Goal: Information Seeking & Learning: Check status

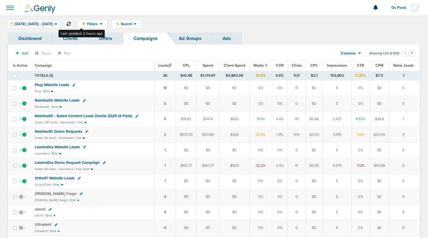
click at [71, 25] on icon at bounding box center [69, 24] width 4 height 4
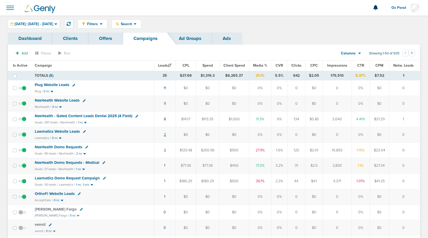
click at [166, 134] on link "2" at bounding box center [165, 135] width 2 height 4
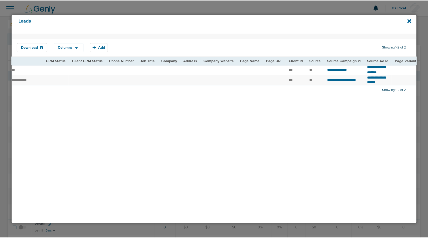
scroll to position [0, 125]
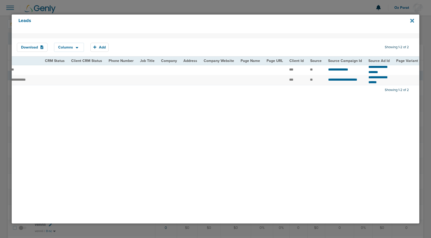
click at [412, 19] on icon at bounding box center [412, 21] width 4 height 4
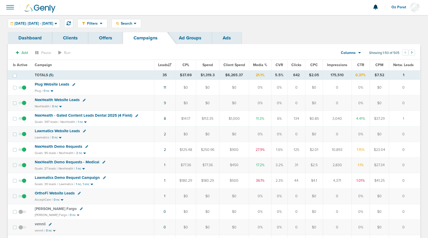
scroll to position [0, 0]
click at [359, 53] on icon at bounding box center [360, 54] width 3 height 2
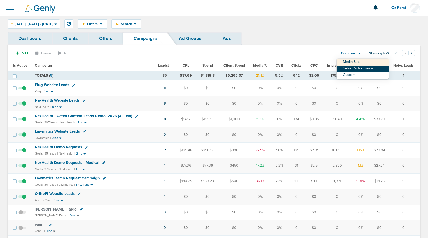
click at [358, 68] on link "Sales Performance" at bounding box center [363, 69] width 52 height 6
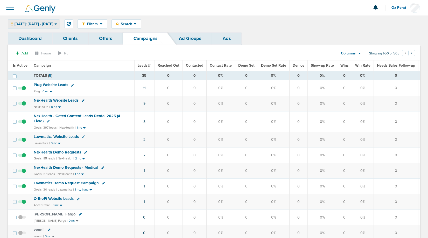
click at [53, 26] on span "[DATE]: [DATE] - [DATE]" at bounding box center [34, 24] width 39 height 4
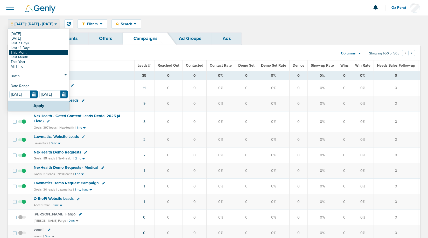
click at [43, 51] on link "This Month" at bounding box center [38, 52] width 59 height 5
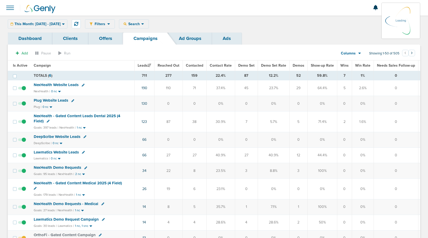
click at [297, 65] on span "Demos" at bounding box center [299, 65] width 12 height 4
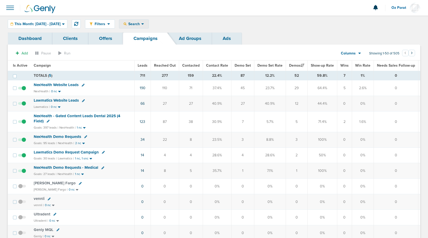
click at [141, 25] on span "Search" at bounding box center [134, 24] width 15 height 4
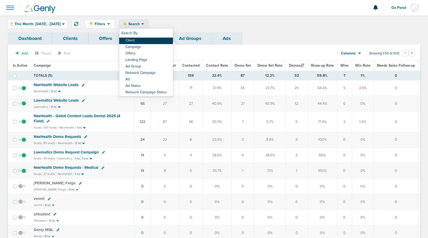
click at [154, 43] on link "Client" at bounding box center [146, 41] width 54 height 6
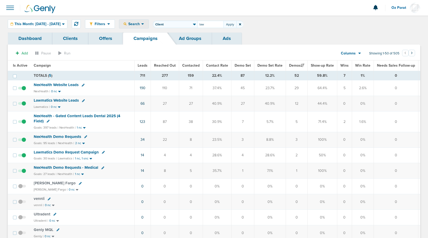
type input "law"
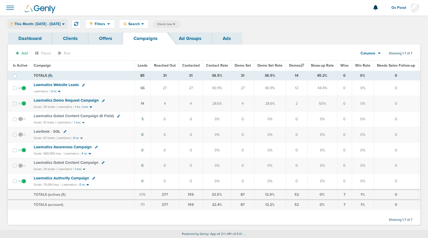
click at [54, 25] on span "This Month: [DATE] - [DATE]" at bounding box center [38, 24] width 46 height 4
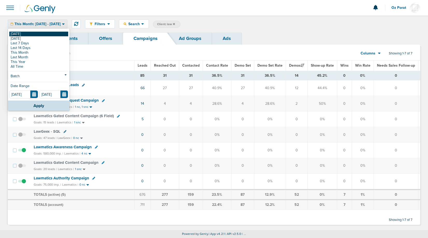
click at [43, 34] on link "[DATE]" at bounding box center [38, 34] width 59 height 5
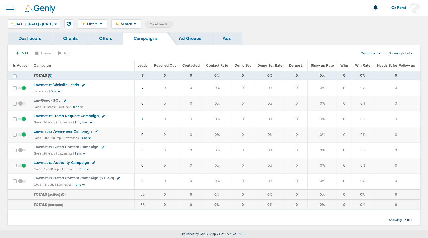
click at [168, 23] on icon at bounding box center [167, 24] width 2 height 2
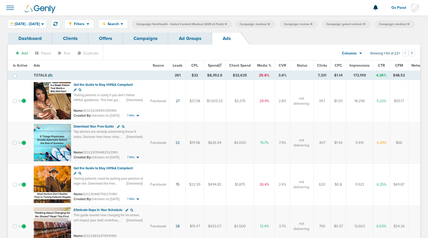
click at [150, 45] on link "Campaigns" at bounding box center [145, 38] width 45 height 12
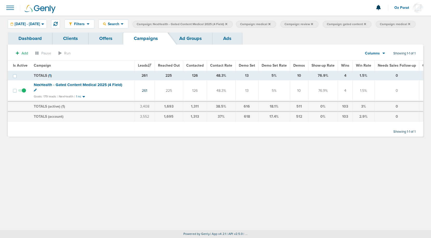
click at [40, 23] on span "07.01.2025 - 08.31.2025" at bounding box center [27, 24] width 25 height 4
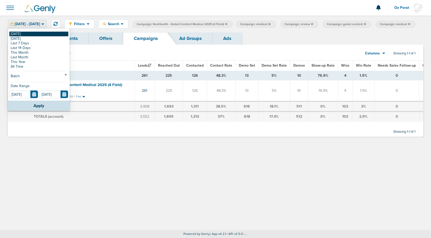
click at [36, 32] on link "[DATE]" at bounding box center [38, 34] width 59 height 5
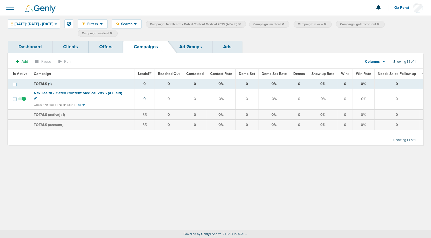
click at [240, 23] on icon at bounding box center [239, 24] width 2 height 2
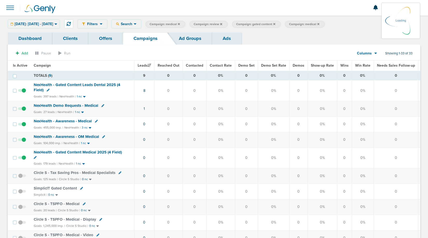
click at [222, 25] on icon at bounding box center [221, 24] width 2 height 3
click at [233, 24] on icon at bounding box center [232, 24] width 2 height 2
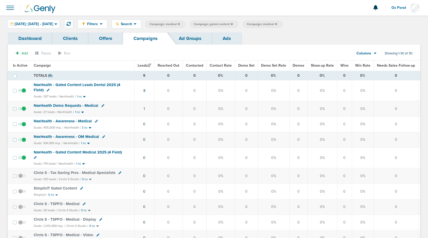
click at [233, 24] on icon at bounding box center [232, 24] width 2 height 2
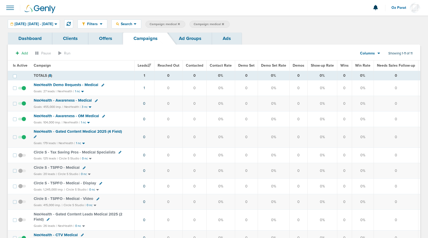
click at [224, 24] on icon at bounding box center [223, 24] width 2 height 2
click at [180, 24] on icon at bounding box center [179, 24] width 2 height 2
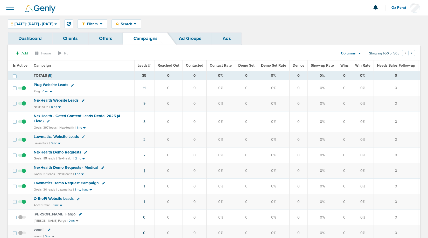
click at [144, 169] on link "1" at bounding box center [144, 171] width 1 height 4
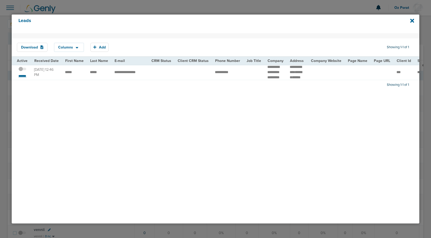
click at [22, 78] on small "*******" at bounding box center [22, 76] width 11 height 4
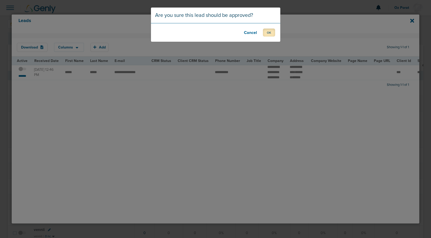
click at [273, 30] on button "OK" at bounding box center [269, 33] width 12 height 8
click at [273, 33] on button "OK" at bounding box center [269, 33] width 12 height 8
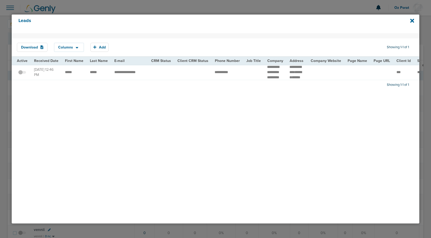
click at [409, 21] on div "Leads" at bounding box center [215, 24] width 407 height 19
drag, startPoint x: 411, startPoint y: 21, endPoint x: 378, endPoint y: 28, distance: 33.4
click at [411, 21] on icon at bounding box center [412, 21] width 4 height 4
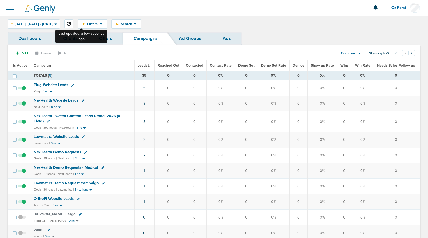
click at [71, 24] on icon at bounding box center [69, 24] width 4 height 4
click at [71, 23] on icon at bounding box center [69, 24] width 4 height 4
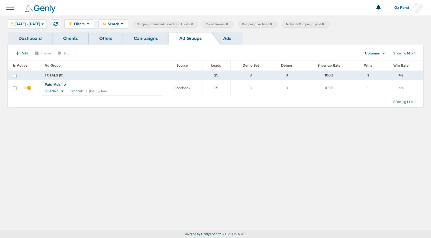
click at [149, 39] on link "Campaigns" at bounding box center [145, 38] width 45 height 12
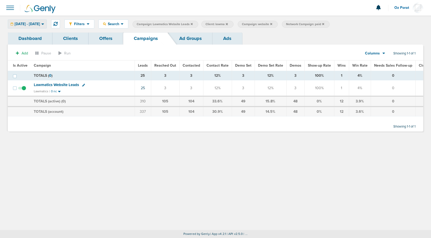
click at [38, 25] on span "[DATE] - [DATE]" at bounding box center [27, 24] width 25 height 4
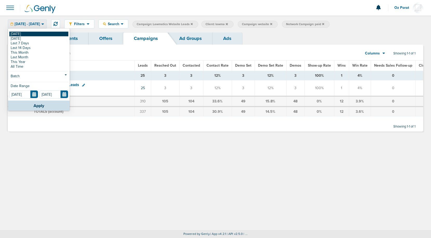
click at [25, 36] on link "[DATE]" at bounding box center [38, 34] width 59 height 5
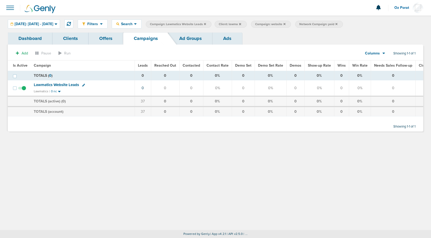
click at [337, 24] on icon at bounding box center [336, 24] width 2 height 2
click at [285, 24] on icon at bounding box center [284, 24] width 2 height 2
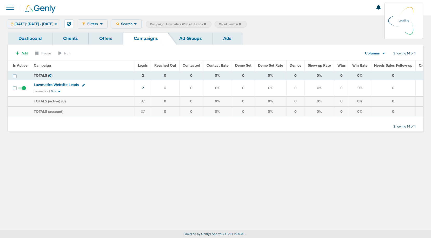
click at [241, 23] on icon at bounding box center [240, 24] width 2 height 2
click at [246, 24] on label "Client: lawma" at bounding box center [230, 24] width 32 height 7
click at [241, 24] on icon at bounding box center [240, 24] width 2 height 3
click at [51, 22] on span "[DATE]: [DATE] - [DATE]" at bounding box center [34, 24] width 39 height 4
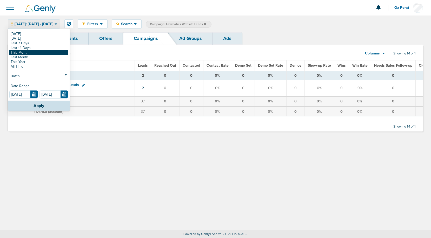
click at [32, 51] on link "This Month" at bounding box center [38, 52] width 59 height 5
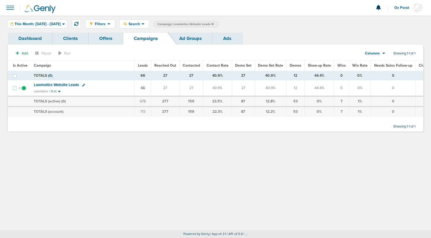
click at [61, 84] on span "Lawmatics Website Leads" at bounding box center [56, 85] width 45 height 5
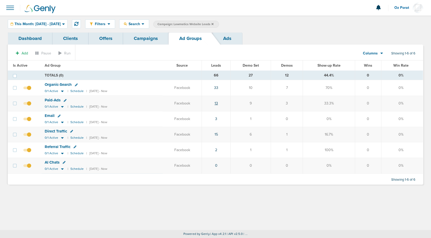
click at [218, 102] on link "13" at bounding box center [215, 103] width 3 height 4
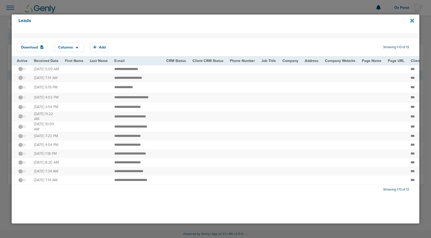
click at [412, 21] on icon at bounding box center [412, 21] width 4 height 4
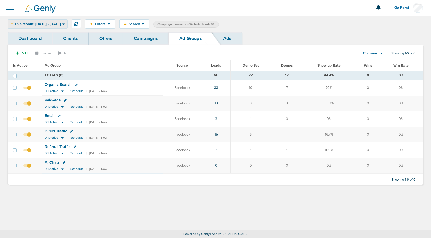
click at [52, 24] on span "This Month: [DATE] - [DATE]" at bounding box center [38, 24] width 46 height 4
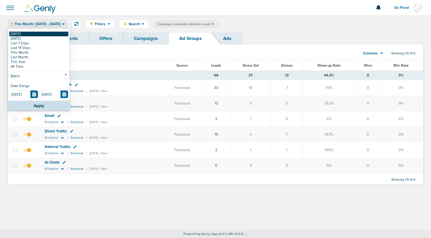
click at [35, 33] on link "[DATE]" at bounding box center [38, 34] width 59 height 5
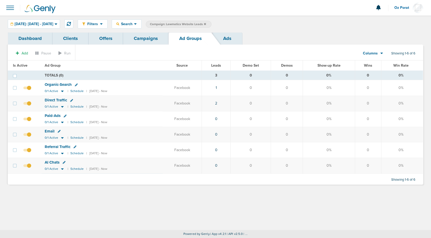
click at [145, 40] on link "Campaigns" at bounding box center [145, 38] width 45 height 12
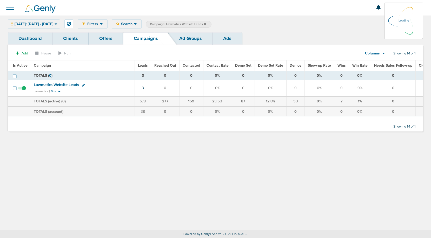
click at [65, 84] on span "Lawmatics Website Leads" at bounding box center [56, 85] width 45 height 5
click at [63, 85] on span "Lawmatics Website Leads" at bounding box center [56, 85] width 45 height 5
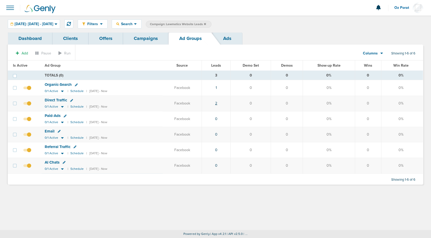
click at [217, 103] on link "2" at bounding box center [216, 103] width 2 height 4
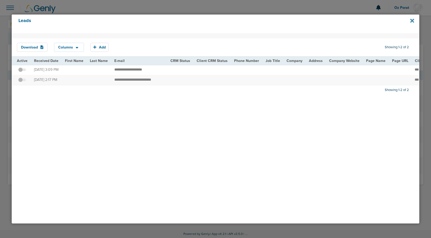
click at [411, 21] on icon at bounding box center [412, 21] width 4 height 4
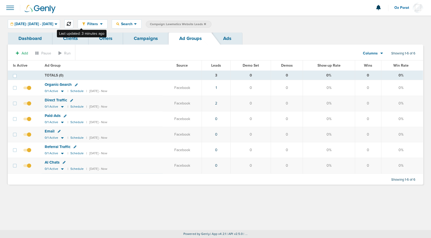
click at [71, 23] on icon at bounding box center [69, 24] width 4 height 4
click at [71, 24] on icon at bounding box center [69, 24] width 4 height 4
click at [141, 42] on link "Campaigns" at bounding box center [145, 38] width 45 height 12
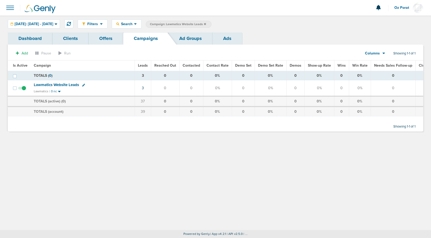
click at [206, 25] on icon at bounding box center [205, 24] width 2 height 2
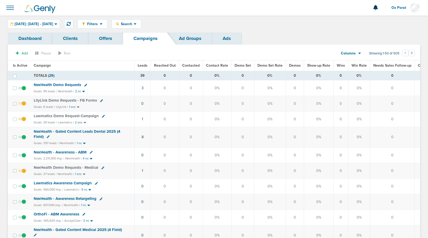
click at [141, 63] on span "Leads" at bounding box center [143, 65] width 10 height 4
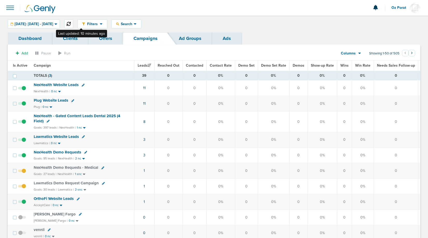
click at [71, 23] on icon at bounding box center [69, 24] width 4 height 4
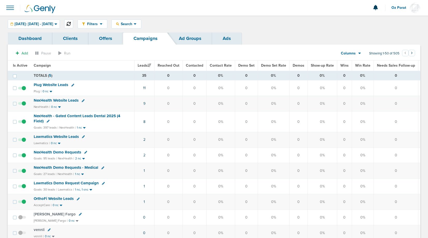
click at [71, 23] on icon at bounding box center [69, 24] width 4 height 4
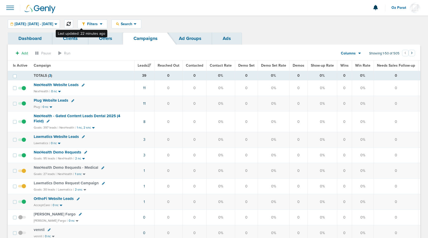
click at [71, 23] on icon at bounding box center [69, 24] width 4 height 4
click at [67, 136] on span "Lawmatics Website Leads" at bounding box center [56, 136] width 45 height 5
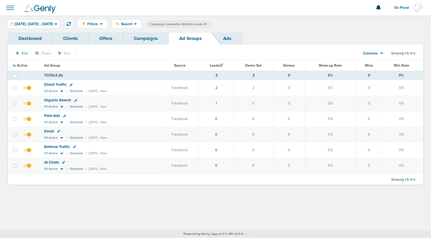
click at [140, 39] on link "Campaigns" at bounding box center [145, 38] width 45 height 12
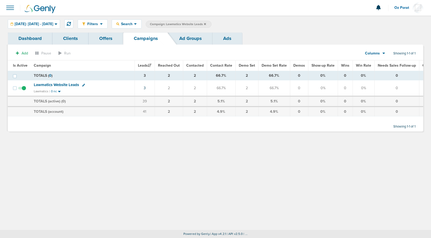
click at [206, 23] on icon at bounding box center [205, 24] width 2 height 2
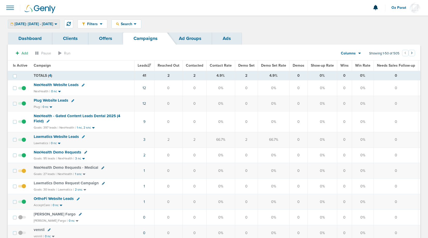
click at [30, 23] on span "[DATE]: [DATE] - [DATE]" at bounding box center [34, 24] width 39 height 4
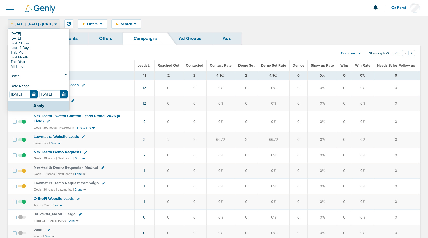
click at [272, 29] on div "Filters Active Only Settings Status Active Inactive Objectives MQL SQL Traffic …" at bounding box center [214, 24] width 428 height 17
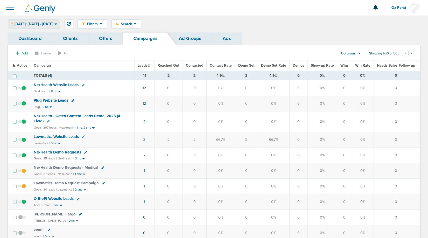
click at [53, 24] on span "[DATE]: [DATE] - [DATE]" at bounding box center [34, 24] width 39 height 4
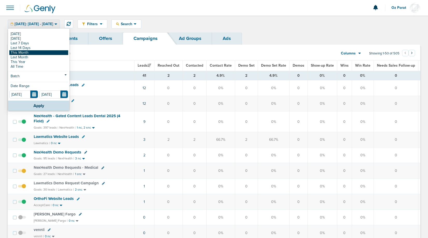
click at [44, 53] on link "This Month" at bounding box center [38, 52] width 59 height 5
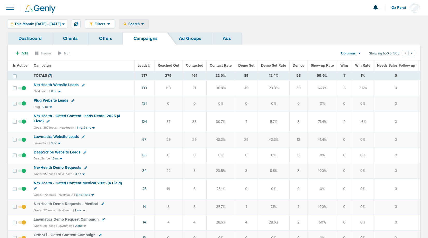
click at [141, 24] on span "Search" at bounding box center [134, 24] width 15 height 4
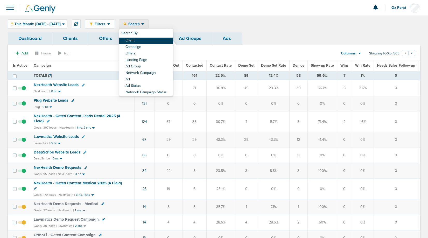
click at [154, 42] on link "Client" at bounding box center [146, 41] width 54 height 6
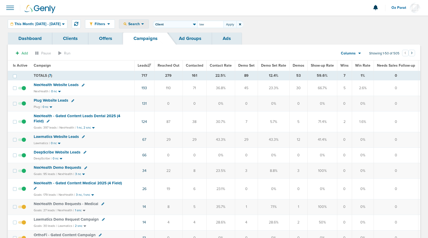
type input "law"
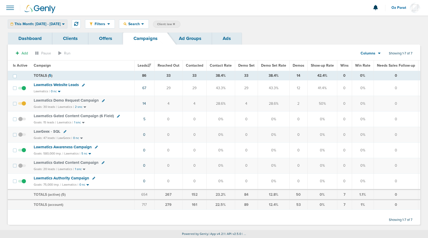
click at [53, 25] on span "This Month: [DATE] - [DATE]" at bounding box center [38, 24] width 46 height 4
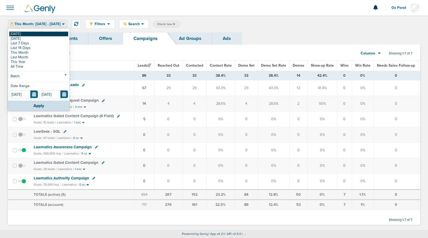
click at [36, 35] on link "[DATE]" at bounding box center [38, 34] width 59 height 5
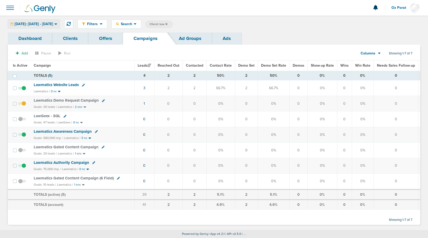
click at [46, 22] on span "[DATE]: [DATE] - [DATE]" at bounding box center [34, 24] width 39 height 4
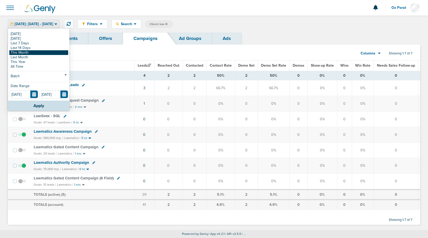
click at [31, 51] on link "This Month" at bounding box center [38, 52] width 59 height 5
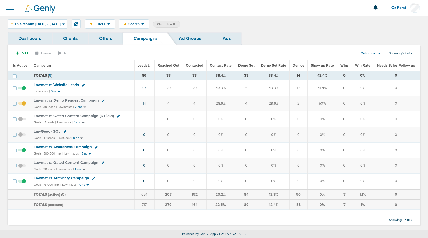
click at [175, 23] on icon at bounding box center [174, 24] width 2 height 3
